Goal: Task Accomplishment & Management: Use online tool/utility

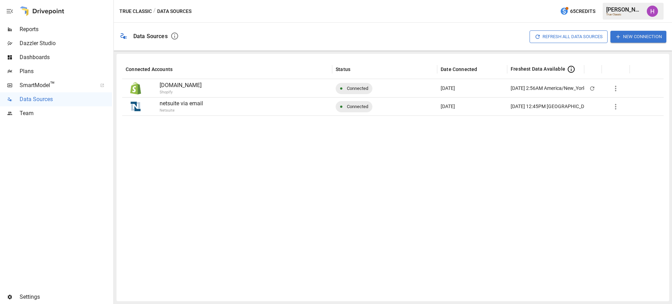
click at [31, 70] on span "Plans" at bounding box center [66, 71] width 92 height 8
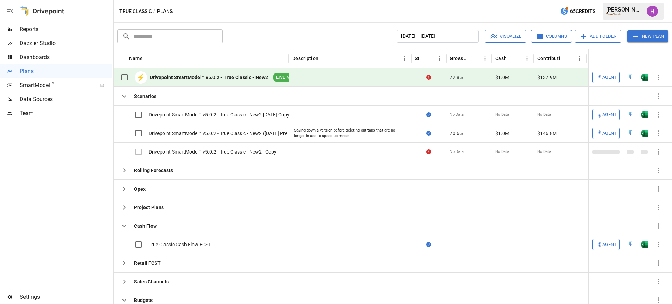
click at [68, 180] on div at bounding box center [56, 205] width 112 height 170
click at [99, 287] on div at bounding box center [56, 205] width 112 height 170
click at [78, 188] on div at bounding box center [56, 205] width 112 height 170
click at [333, 16] on div "True Classic / Plans 65 Credits [PERSON_NAME] True Classic" at bounding box center [393, 11] width 558 height 22
click at [62, 190] on div at bounding box center [56, 205] width 112 height 170
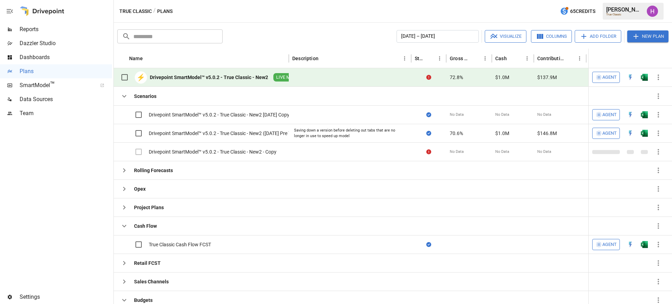
click at [57, 217] on div at bounding box center [56, 205] width 112 height 170
click at [234, 78] on div "Drivepoint SmartModel™ v5.0.2 - True Classic - New2" at bounding box center [209, 77] width 118 height 7
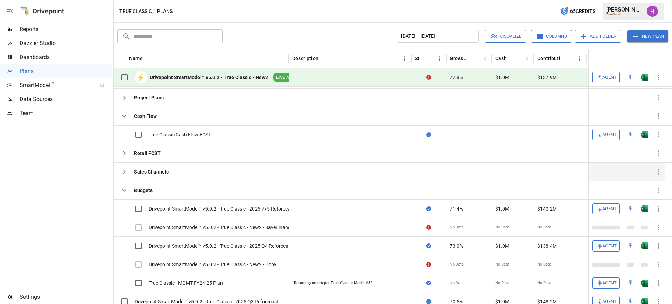
click at [127, 175] on icon "button" at bounding box center [124, 172] width 8 height 8
click at [126, 153] on icon "button" at bounding box center [124, 153] width 8 height 8
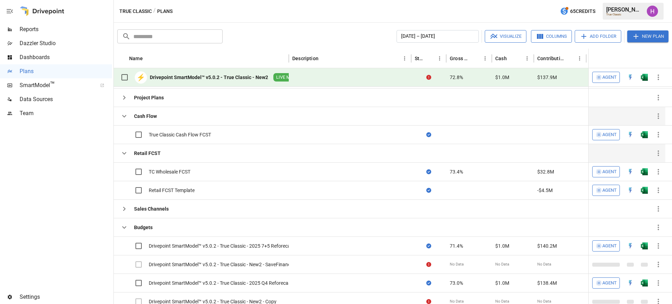
click at [127, 115] on icon "button" at bounding box center [124, 116] width 8 height 8
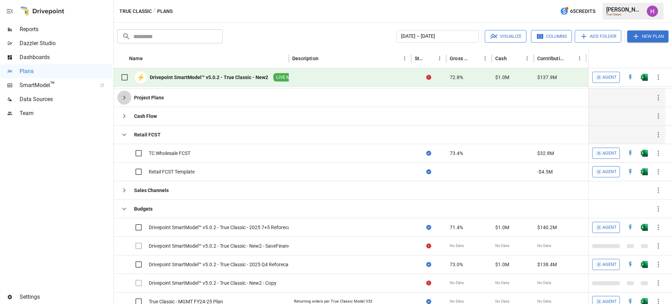
click at [125, 96] on icon "button" at bounding box center [124, 97] width 8 height 8
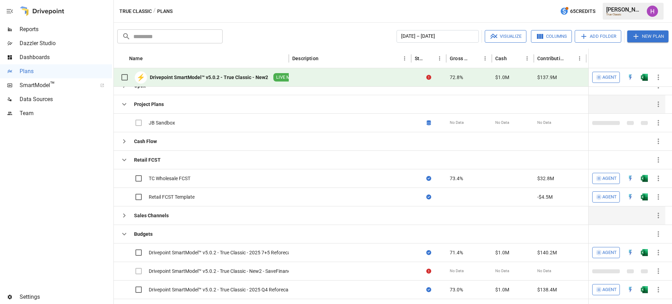
click at [123, 212] on icon "button" at bounding box center [124, 215] width 8 height 8
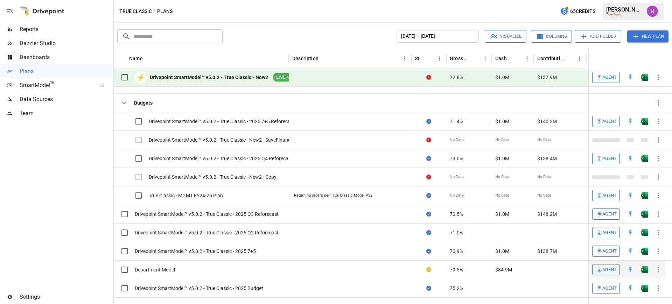
click at [166, 268] on div "Department Model" at bounding box center [155, 269] width 40 height 7
click at [214, 77] on div "Drivepoint SmartModel™ v5.0.2 - True Classic - New2" at bounding box center [209, 77] width 118 height 7
click at [263, 14] on div "True Classic / Plans 65 Credits [PERSON_NAME] True Classic" at bounding box center [393, 11] width 558 height 22
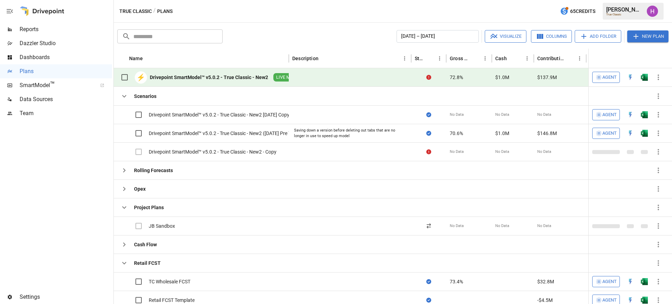
click at [226, 76] on div "Drivepoint SmartModel™ v5.0.2 - True Classic - New2" at bounding box center [209, 77] width 118 height 7
drag, startPoint x: 304, startPoint y: 6, endPoint x: 290, endPoint y: 10, distance: 15.4
click at [290, 10] on div "True Classic / Plans 65 Credits [PERSON_NAME] True Classic" at bounding box center [393, 11] width 558 height 22
click at [645, 77] on img "Open in Excel" at bounding box center [644, 77] width 7 height 7
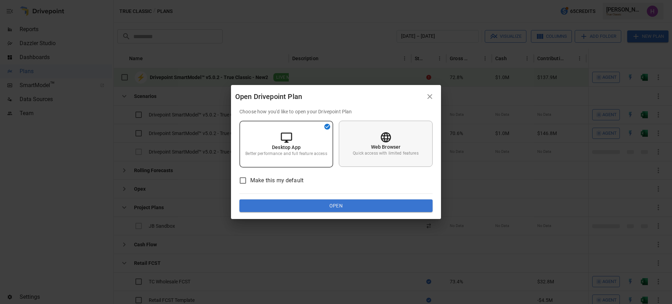
click at [395, 130] on div "Web Browser Quick access with limited features" at bounding box center [386, 144] width 94 height 46
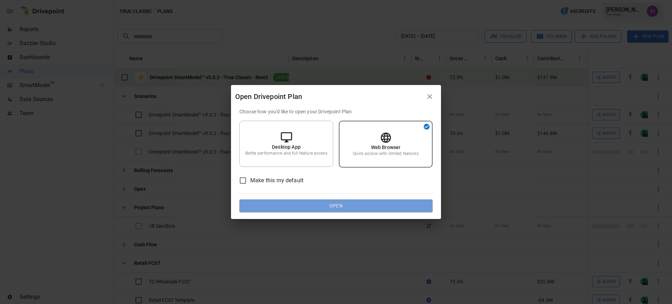
click at [366, 207] on button "Open" at bounding box center [335, 205] width 193 height 13
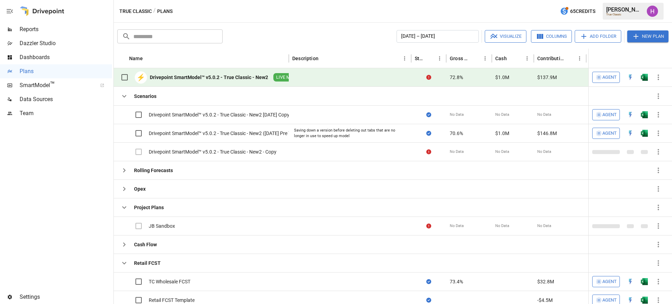
click at [655, 14] on img "Harry Antonio" at bounding box center [652, 11] width 11 height 11
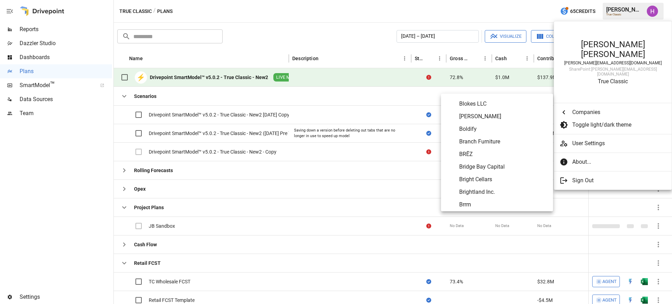
scroll to position [359, 0]
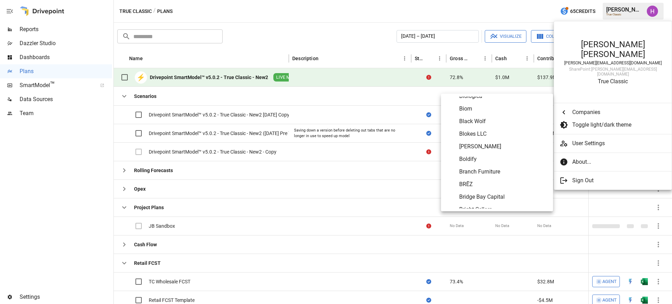
click at [470, 186] on span "BRĒZ" at bounding box center [503, 184] width 88 height 8
